Goal: Information Seeking & Learning: Learn about a topic

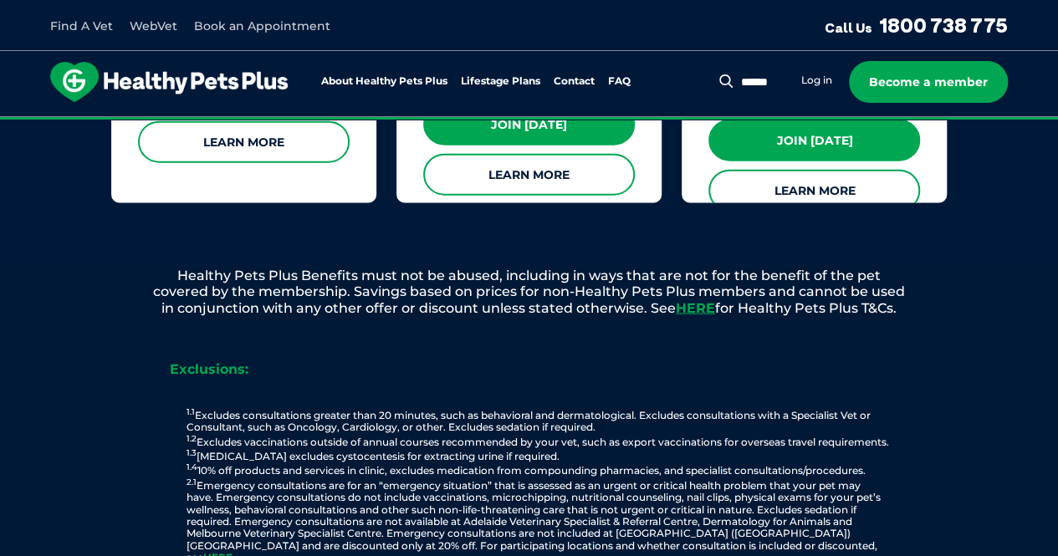
scroll to position [1757, 0]
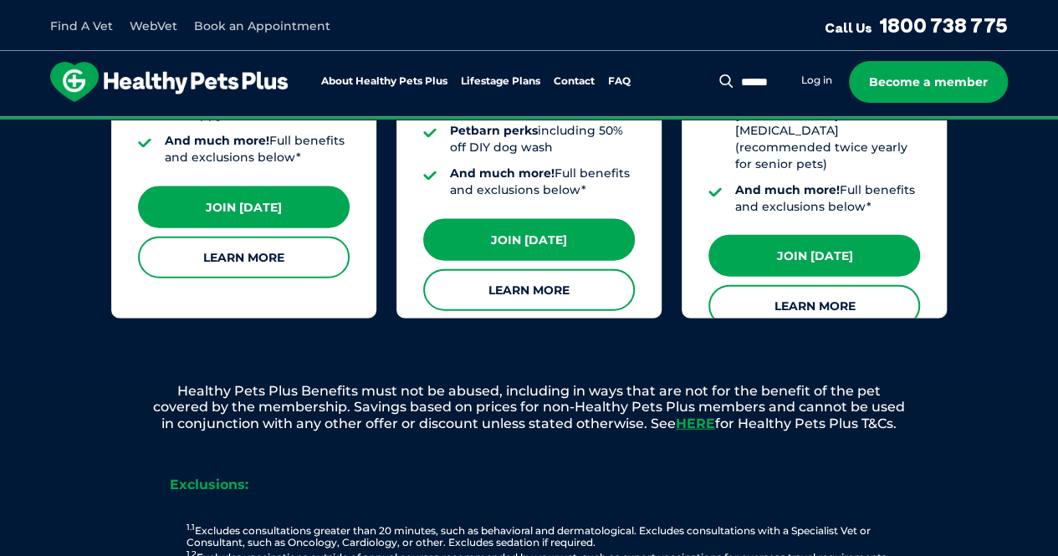
click at [310, 255] on link "Learn More" at bounding box center [244, 258] width 212 height 42
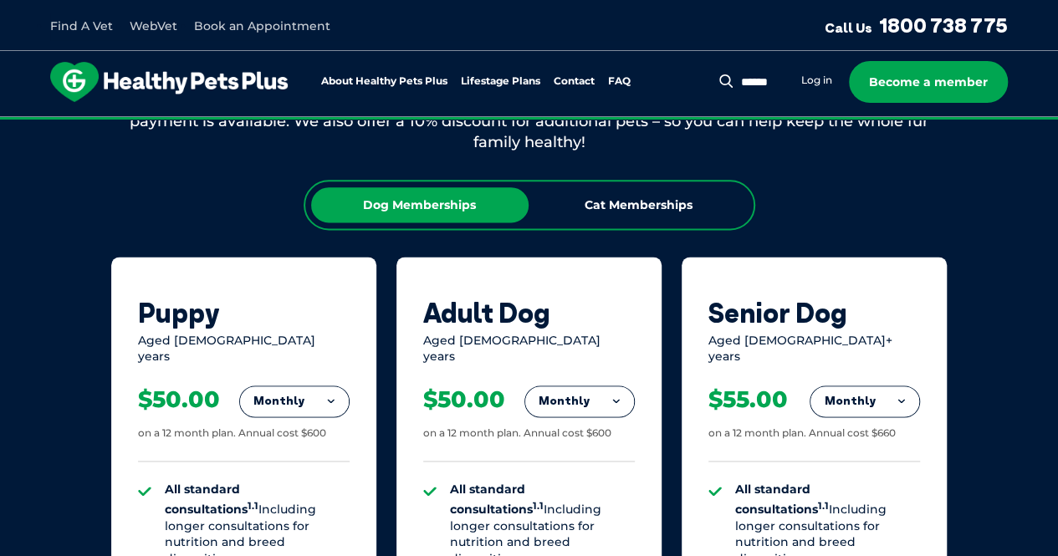
scroll to position [920, 0]
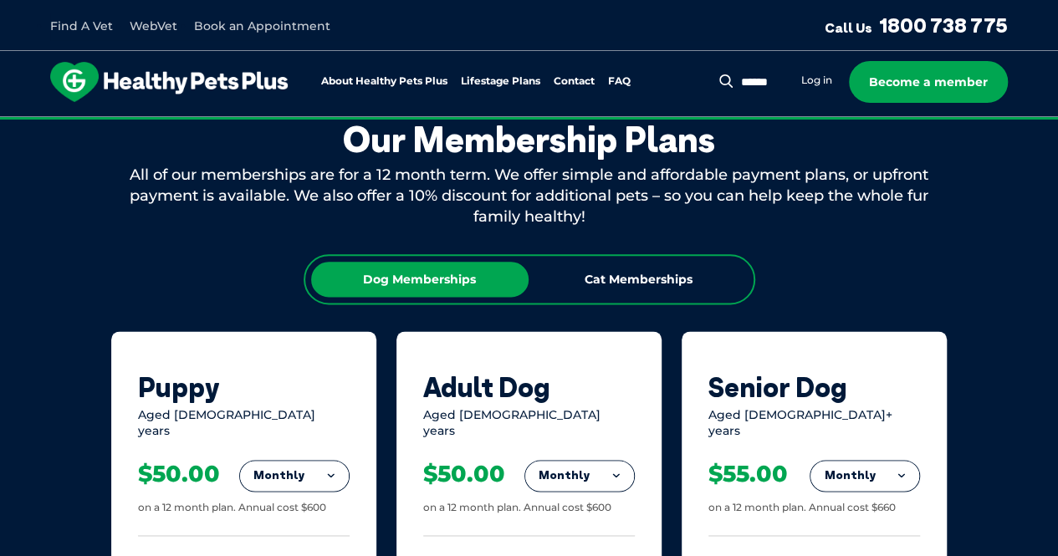
click at [577, 301] on div "Dog Memberships Cat Memberships" at bounding box center [530, 279] width 452 height 50
click at [582, 292] on div "Cat Memberships" at bounding box center [638, 279] width 217 height 35
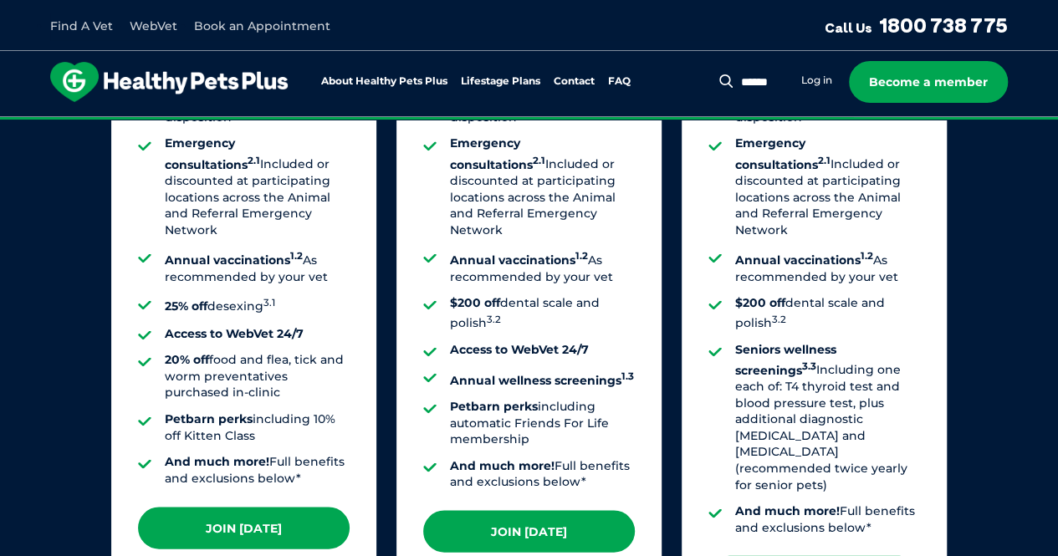
scroll to position [1506, 0]
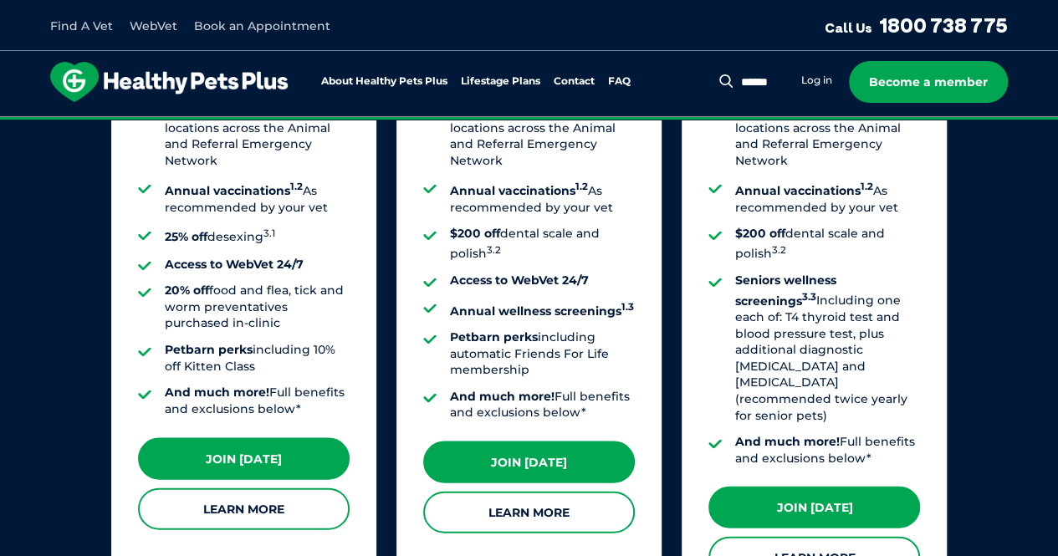
click at [277, 488] on link "Learn More" at bounding box center [244, 509] width 212 height 42
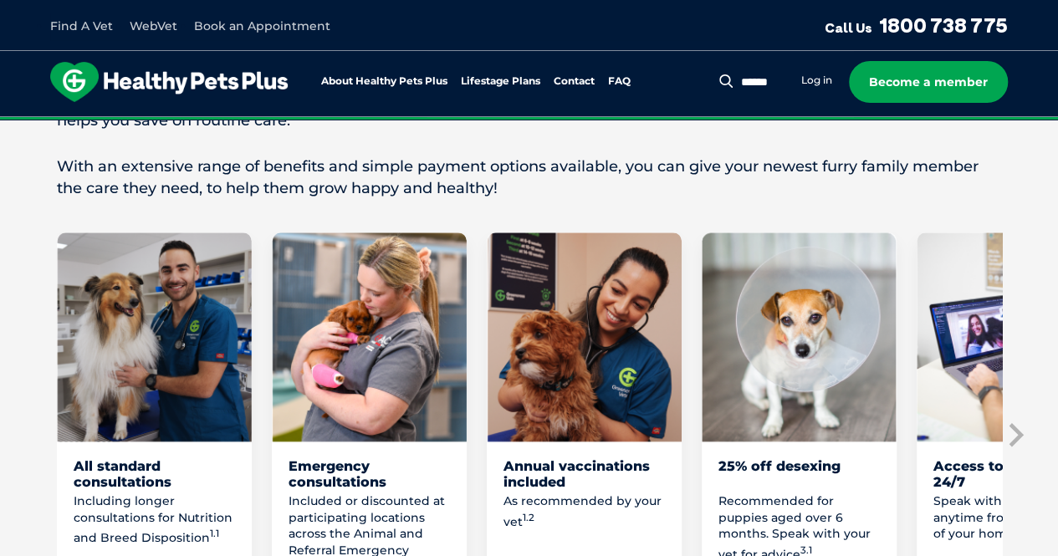
scroll to position [1003, 0]
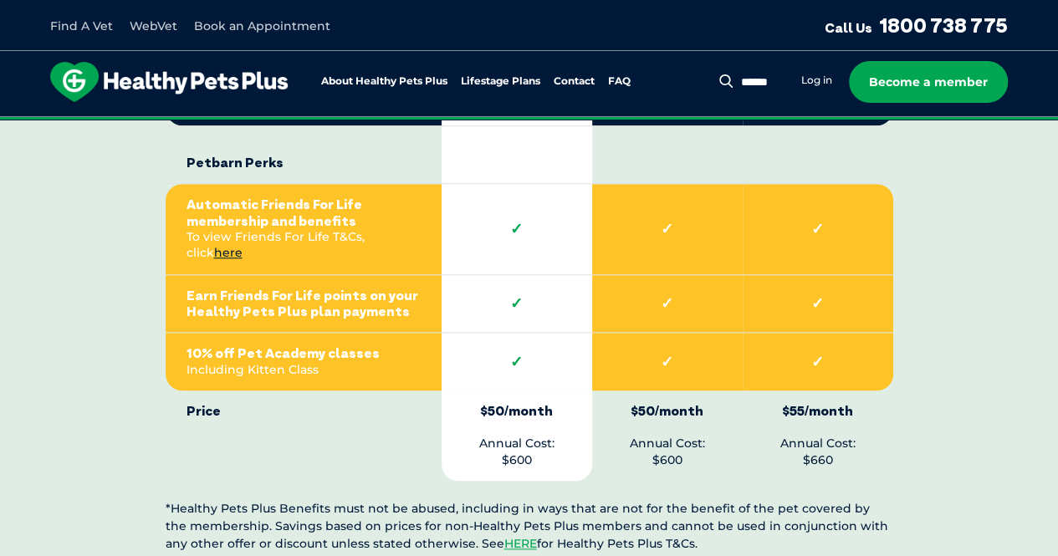
scroll to position [3848, 0]
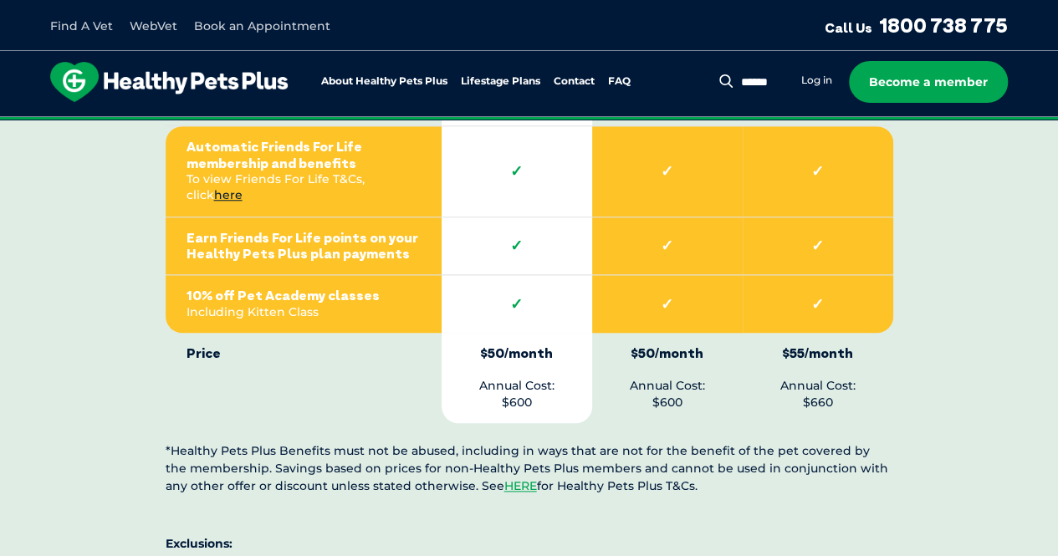
click at [504, 478] on link "HERE" at bounding box center [520, 485] width 33 height 15
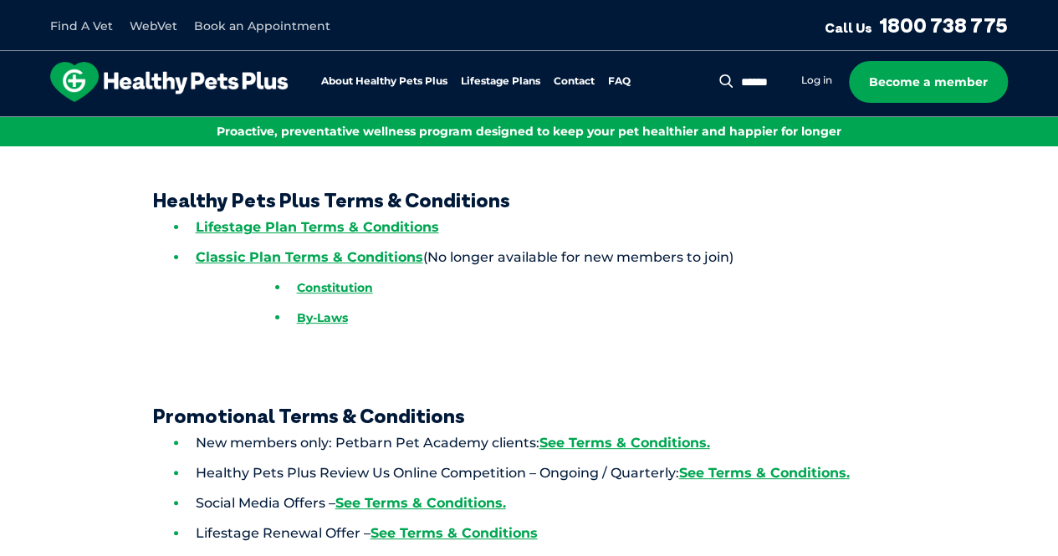
click at [402, 228] on link "Lifestage Plan Terms & Conditions" at bounding box center [317, 227] width 243 height 16
